Goal: Task Accomplishment & Management: Complete application form

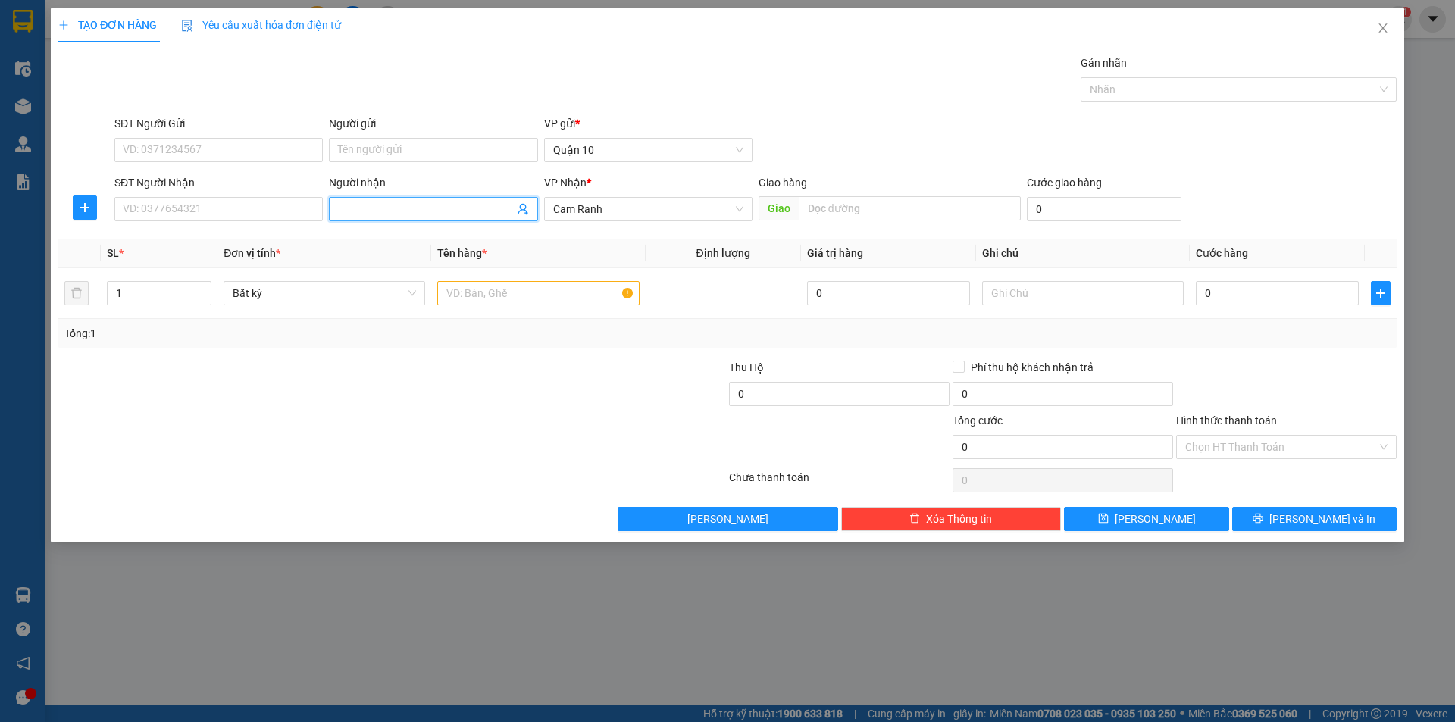
click at [386, 209] on input "Người nhận" at bounding box center [425, 209] width 175 height 17
click at [403, 211] on input "nuw" at bounding box center [425, 209] width 175 height 17
type input "n"
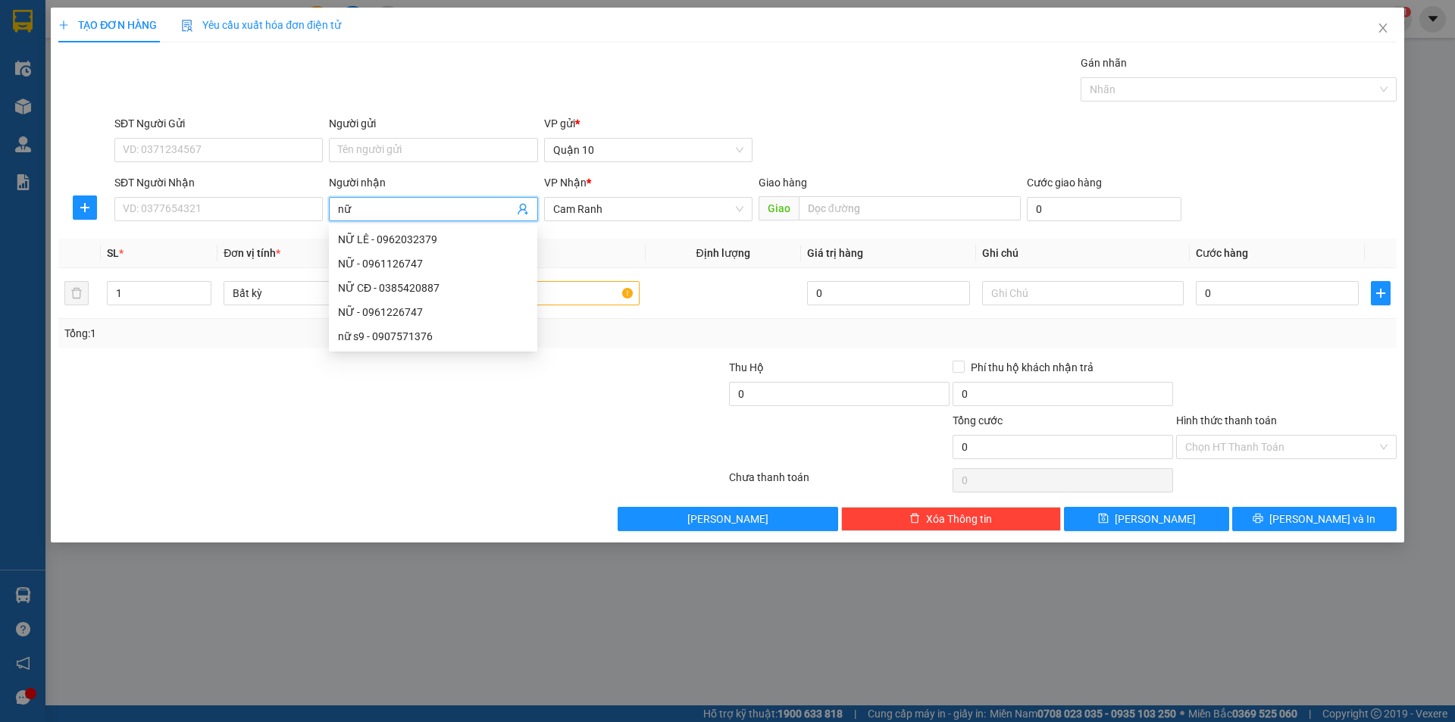
type input "nữ s"
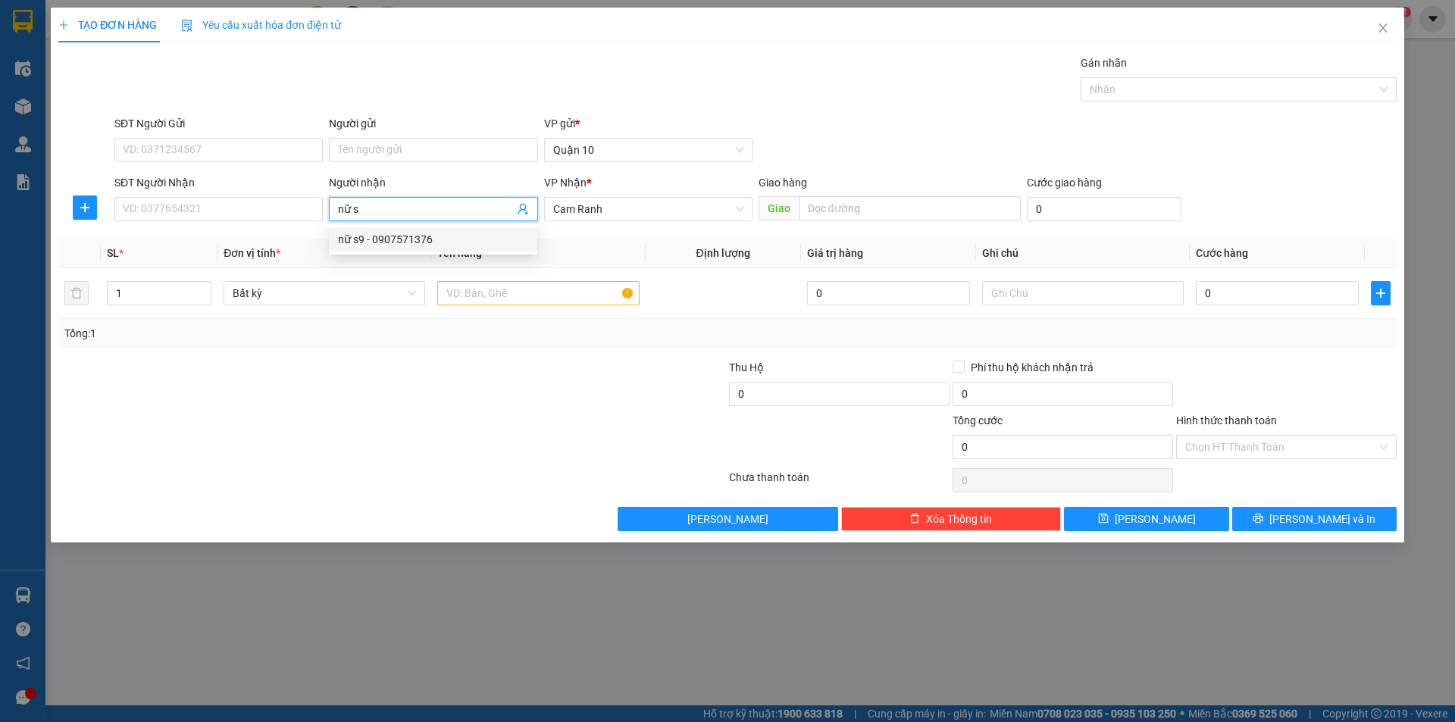
click at [402, 238] on div "nữ s9 - 0907571376" at bounding box center [433, 239] width 190 height 17
type input "0907571376"
type input "nữ s9"
click at [466, 293] on input "text" at bounding box center [538, 293] width 202 height 24
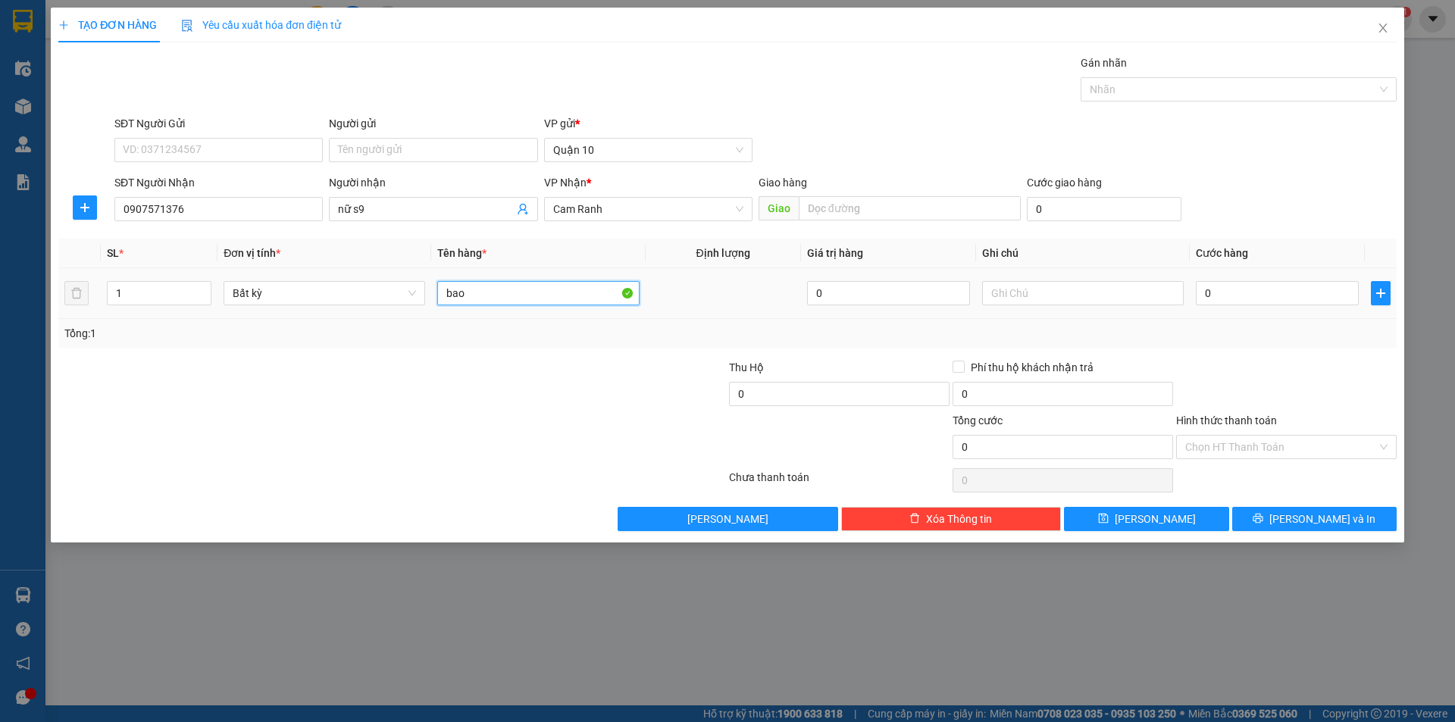
type input "bao"
click at [1267, 276] on td "0" at bounding box center [1276, 293] width 175 height 51
drag, startPoint x: 1264, startPoint y: 293, endPoint x: 1256, endPoint y: 290, distance: 8.2
click at [1263, 294] on input "0" at bounding box center [1276, 293] width 163 height 24
type input "7"
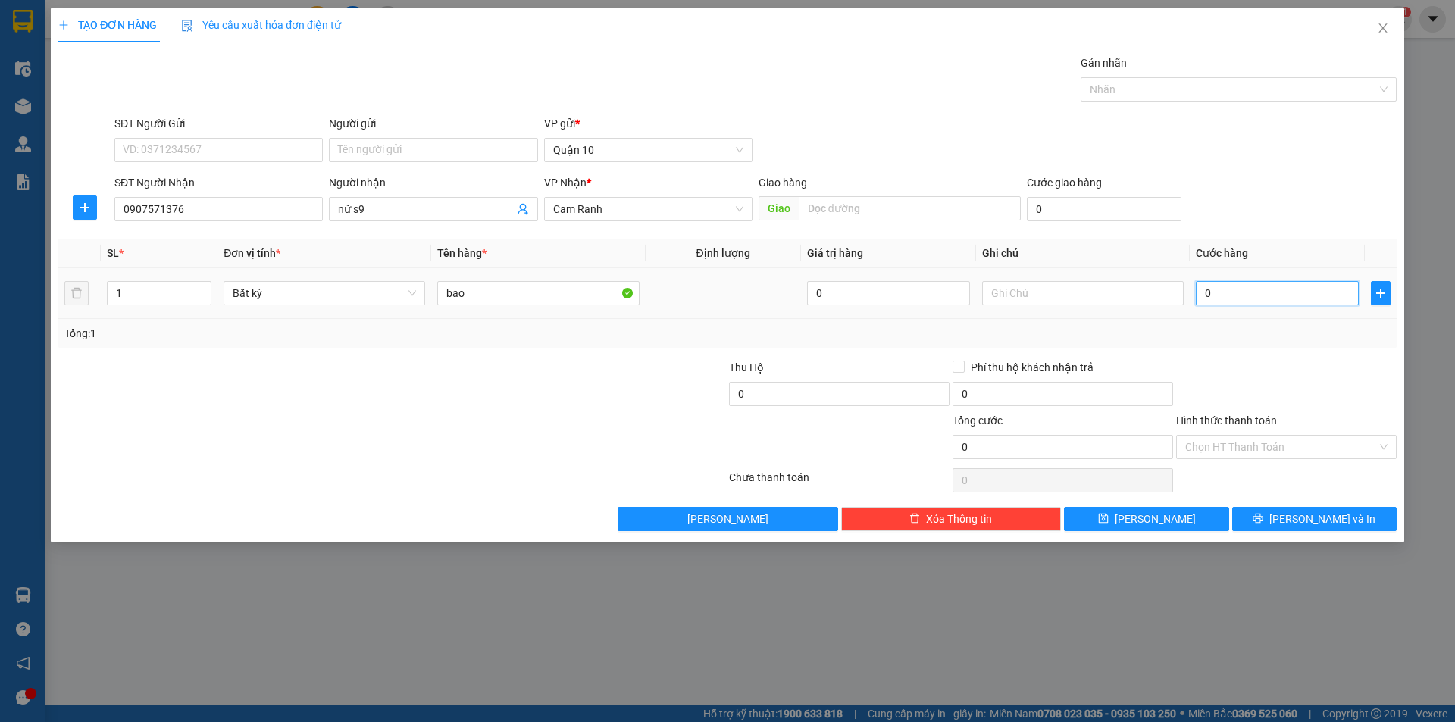
type input "7"
type input "70"
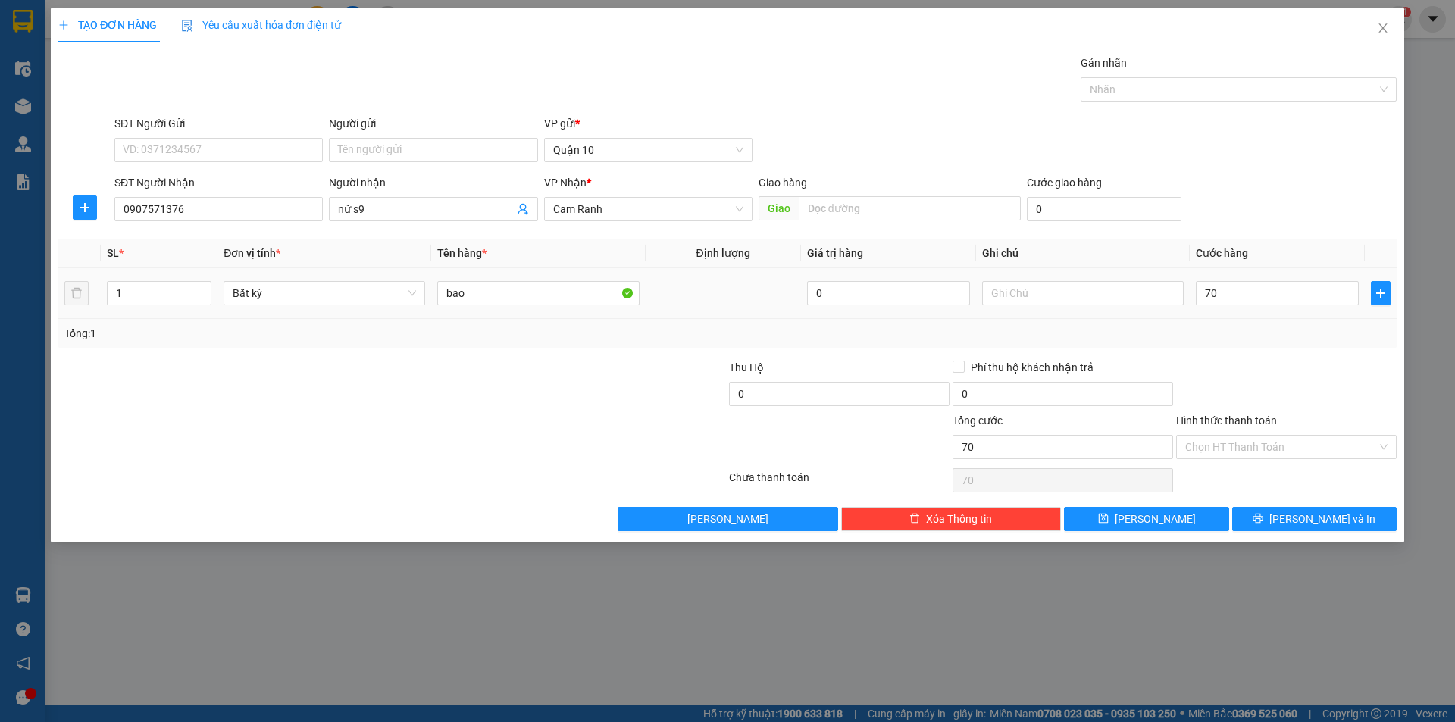
type input "70.000"
drag, startPoint x: 1252, startPoint y: 363, endPoint x: 1242, endPoint y: 423, distance: 61.4
click at [1252, 373] on div at bounding box center [1285, 385] width 223 height 53
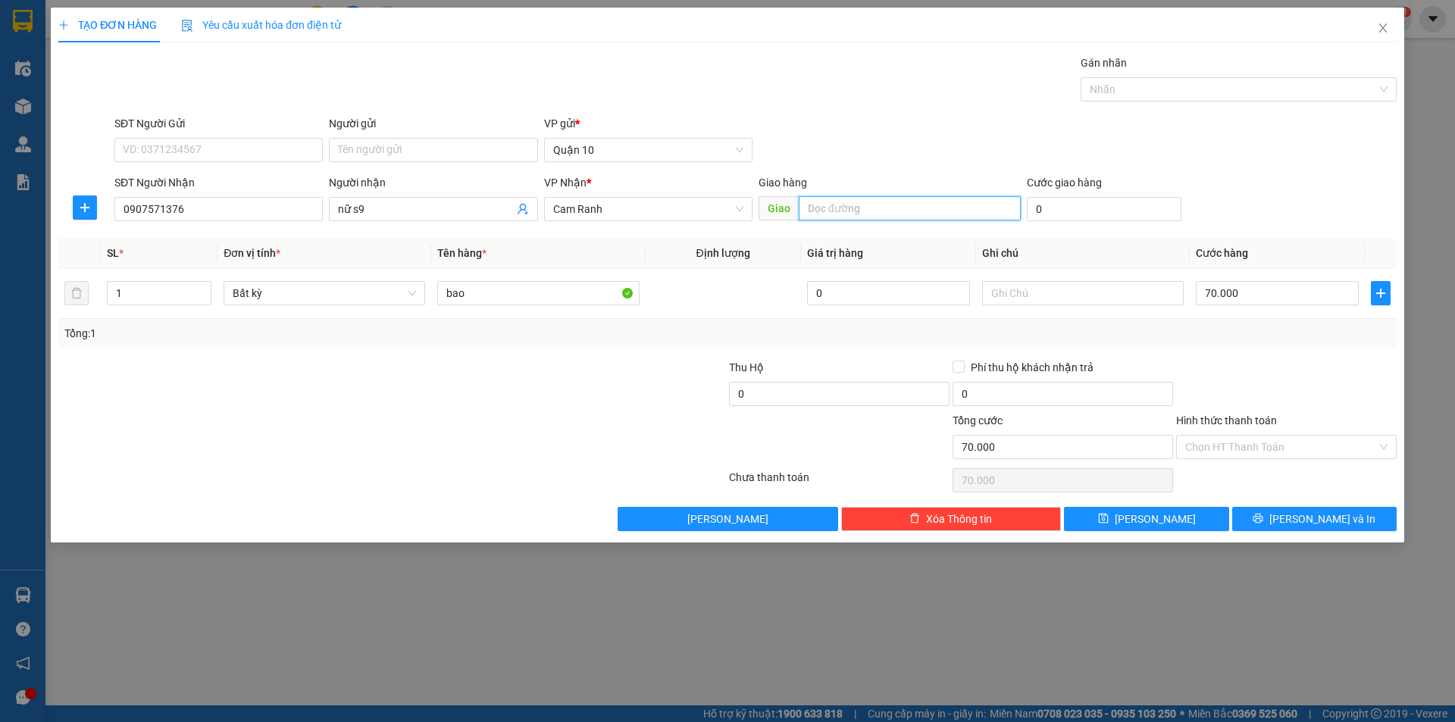
click at [861, 211] on input "text" at bounding box center [910, 208] width 222 height 24
click at [1299, 517] on button "[PERSON_NAME] và In" at bounding box center [1314, 519] width 164 height 24
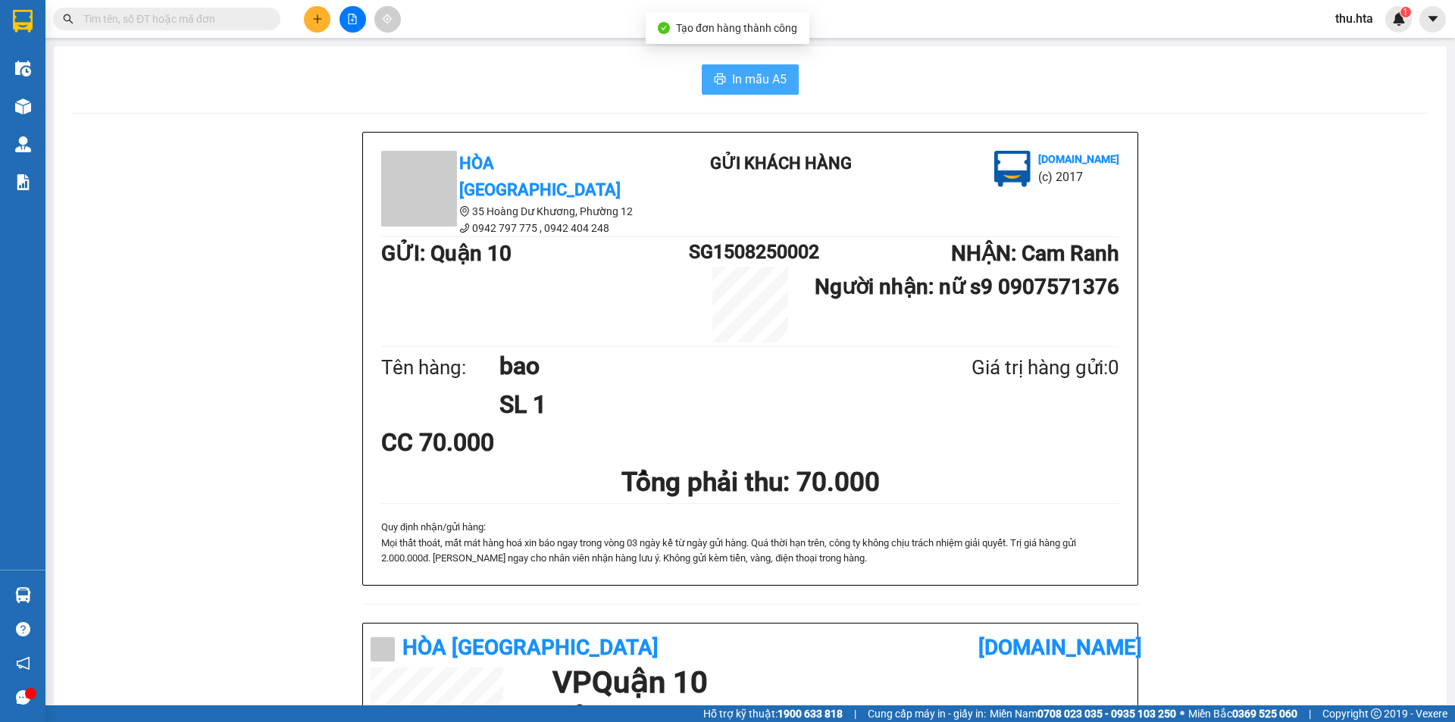
drag, startPoint x: 746, startPoint y: 81, endPoint x: 762, endPoint y: 86, distance: 16.5
click at [749, 81] on span "In mẫu A5" at bounding box center [759, 79] width 55 height 19
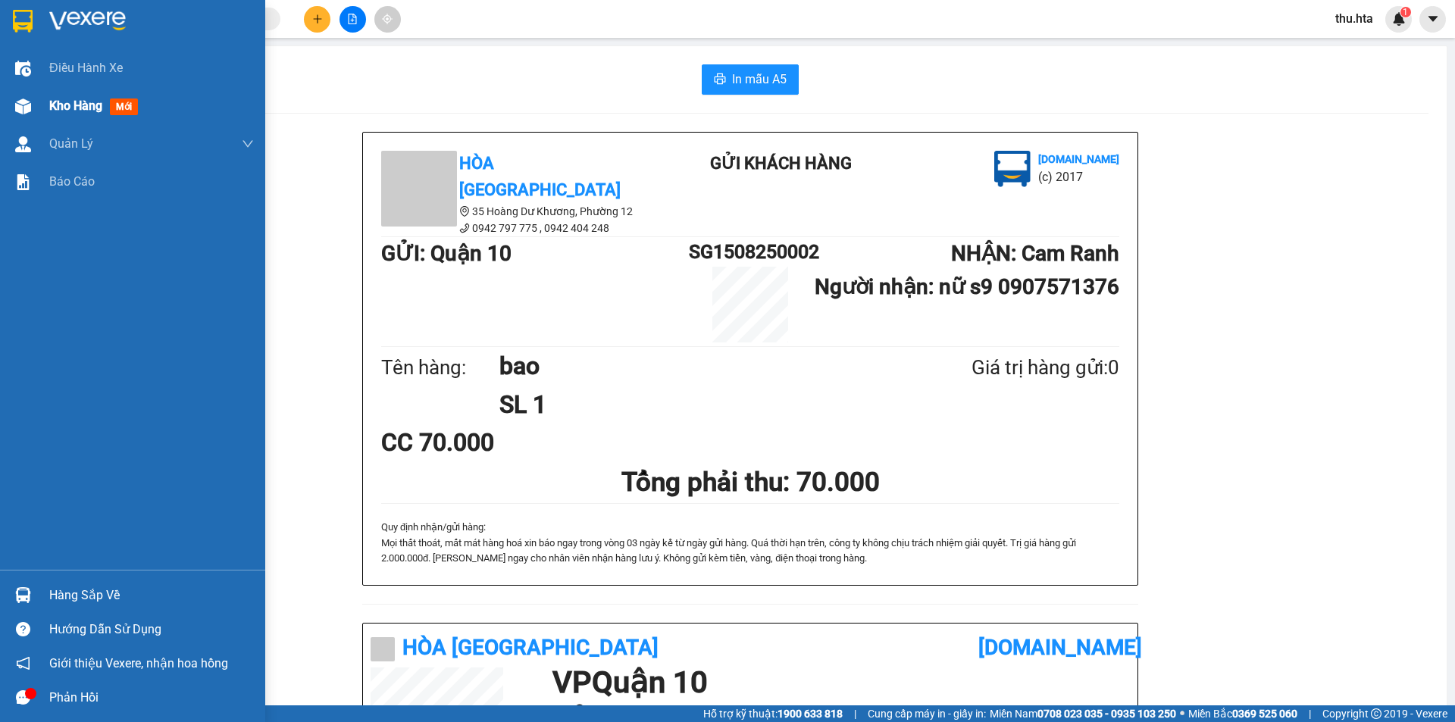
click at [80, 108] on span "Kho hàng" at bounding box center [75, 105] width 53 height 14
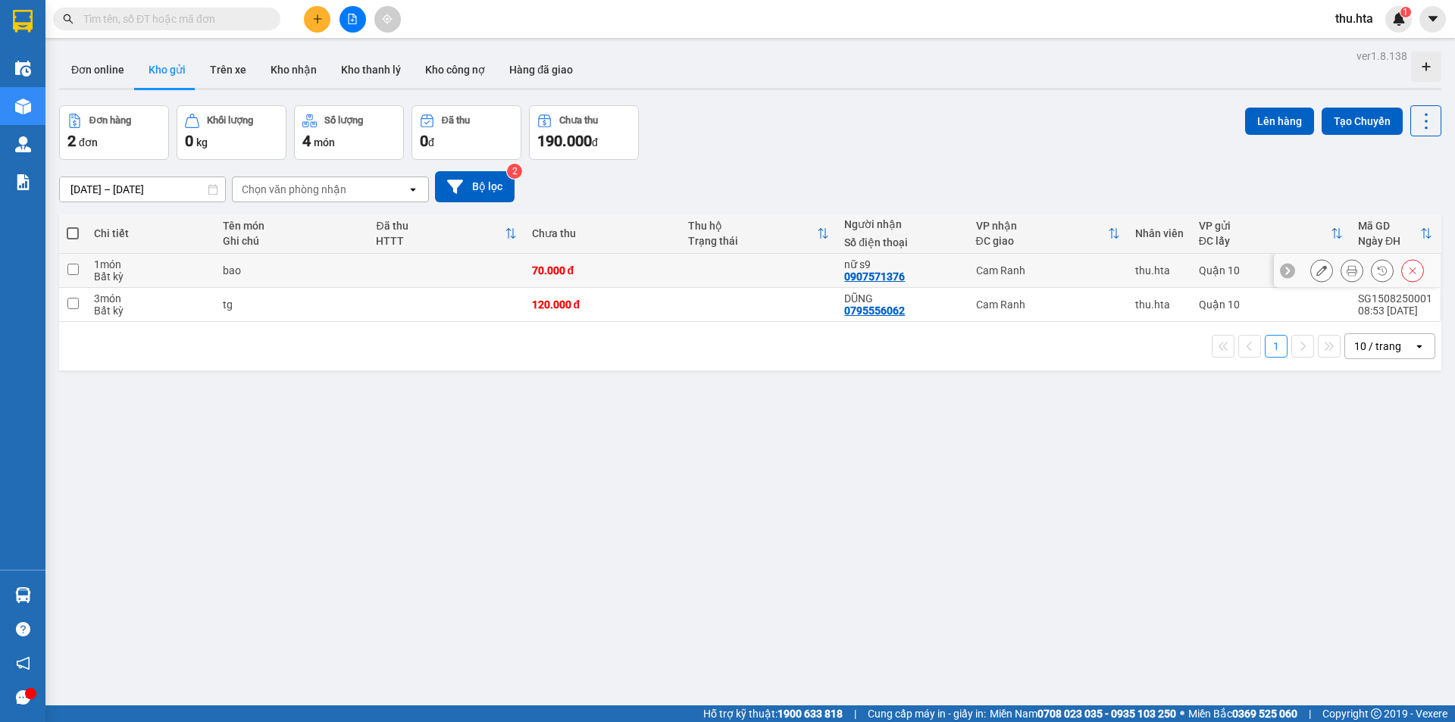
click at [1316, 271] on icon at bounding box center [1321, 270] width 11 height 11
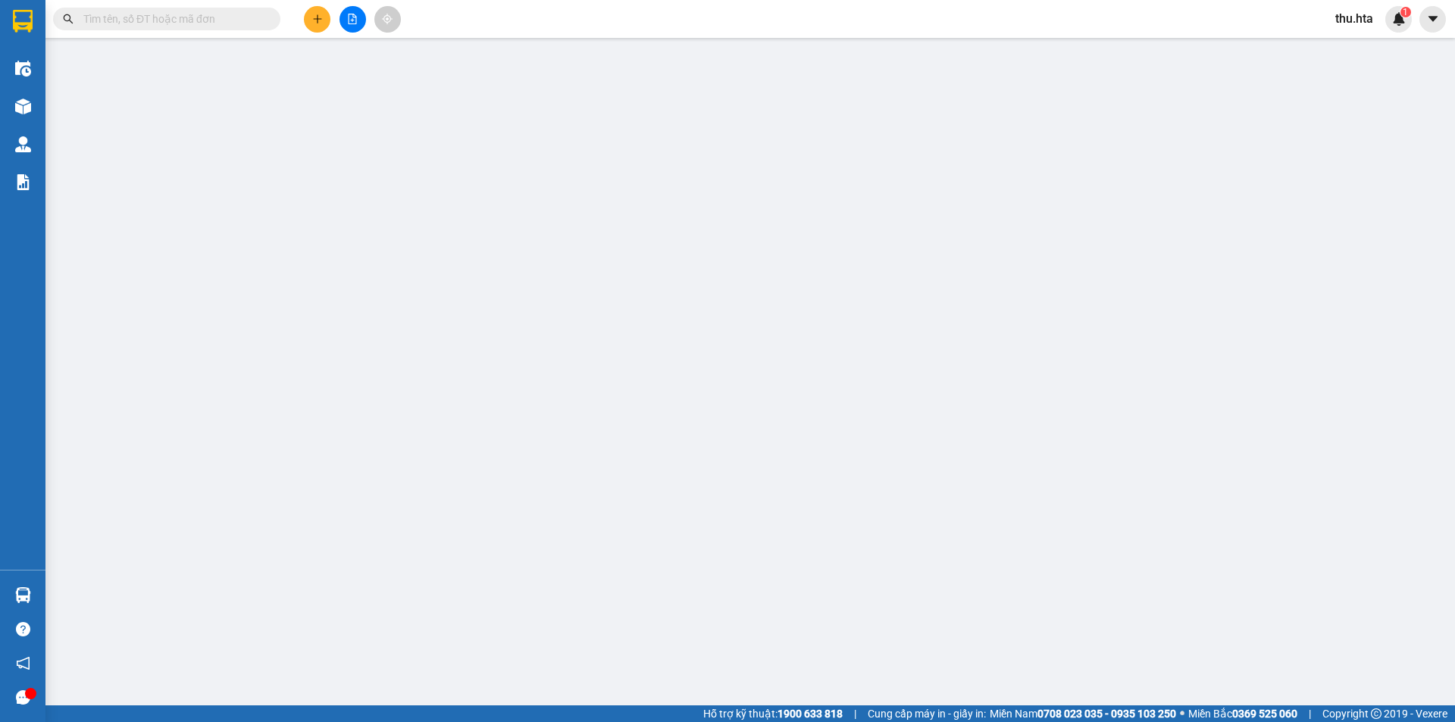
type input "0907571376"
type input "nữ s9"
type input "70.000"
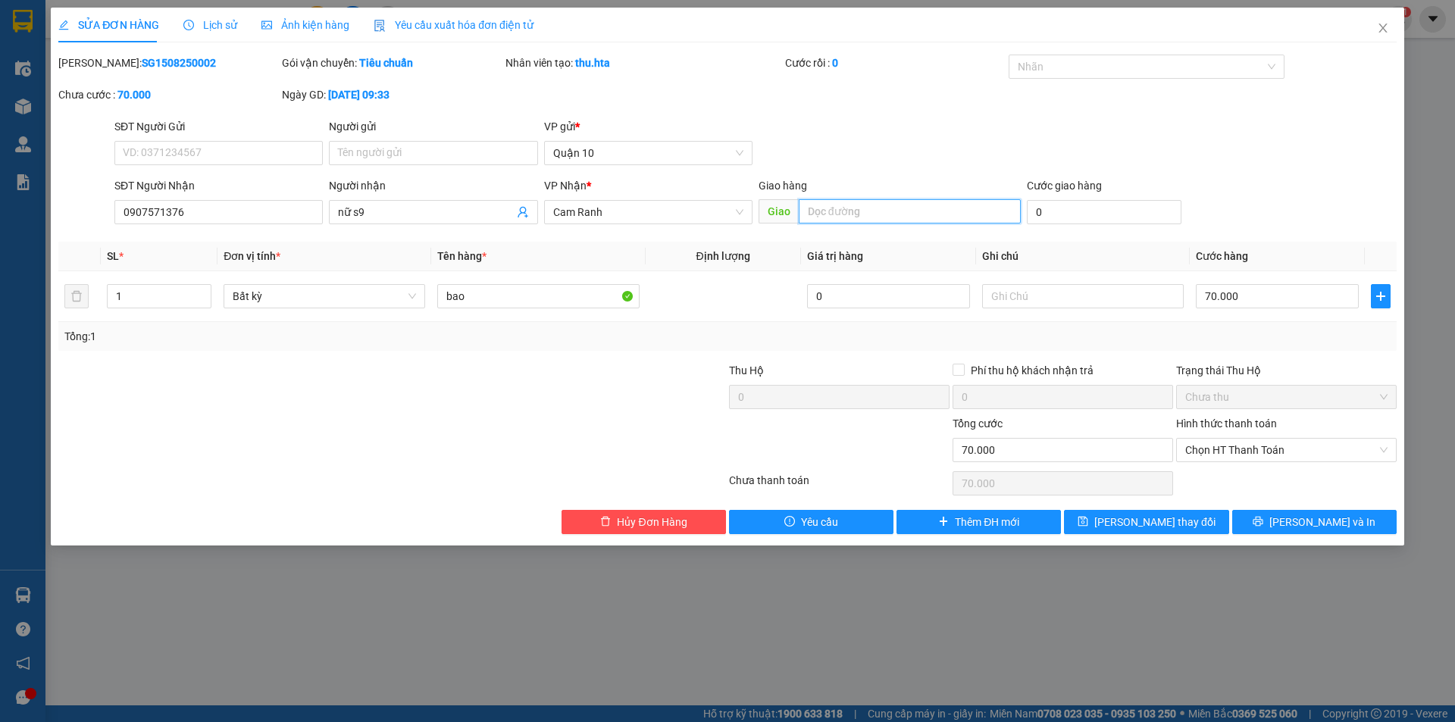
click at [903, 214] on input "text" at bounding box center [910, 211] width 222 height 24
type input "s9"
drag, startPoint x: 1122, startPoint y: 526, endPoint x: 1110, endPoint y: 508, distance: 21.2
click at [1122, 523] on button "[PERSON_NAME] thay đổi" at bounding box center [1146, 522] width 164 height 24
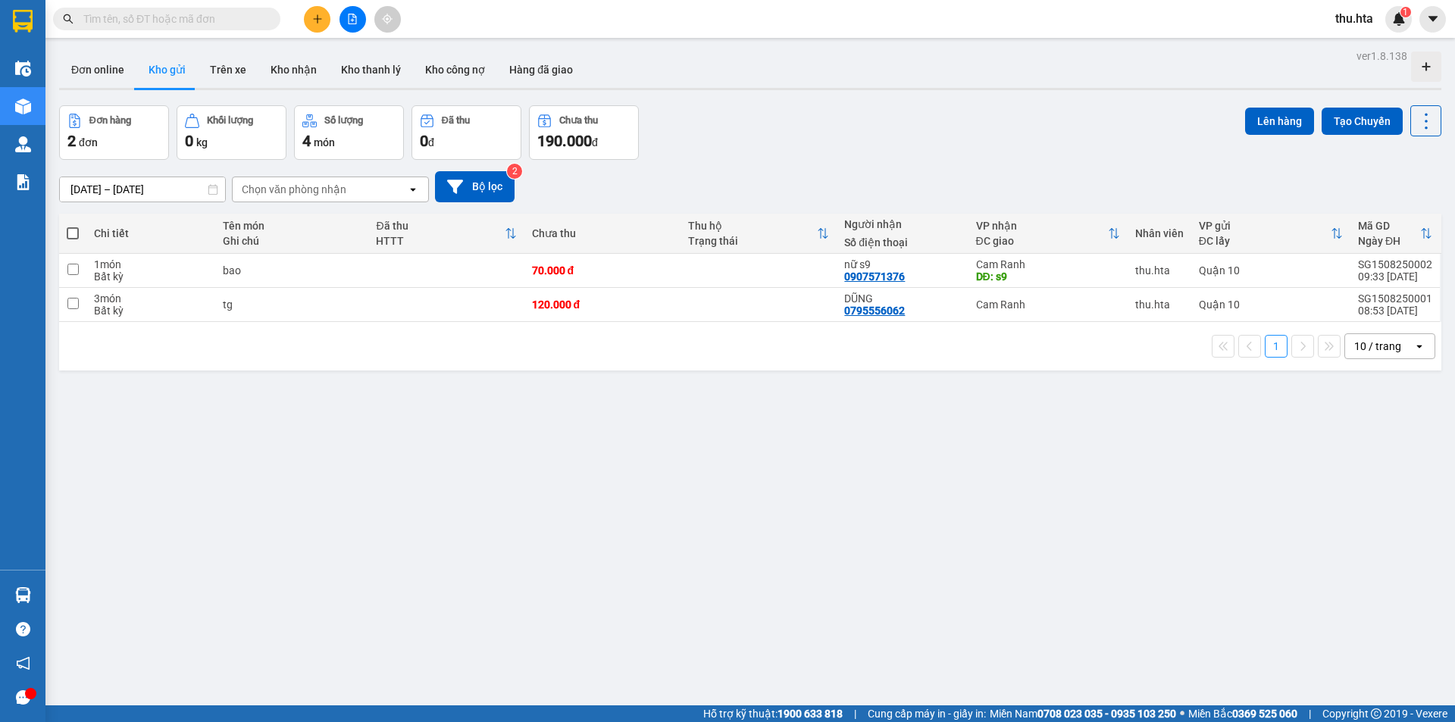
drag, startPoint x: 1369, startPoint y: 341, endPoint x: 1371, endPoint y: 351, distance: 10.1
click at [1369, 342] on div "10 / trang" at bounding box center [1377, 346] width 47 height 15
click at [1379, 505] on div "100 / trang" at bounding box center [1378, 514] width 91 height 27
